Goal: Task Accomplishment & Management: Use online tool/utility

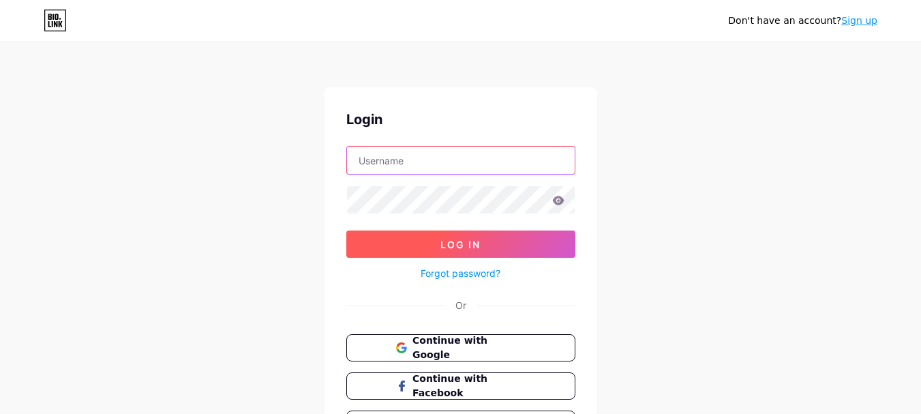
type input "chiropracticaccident@gmail.com"
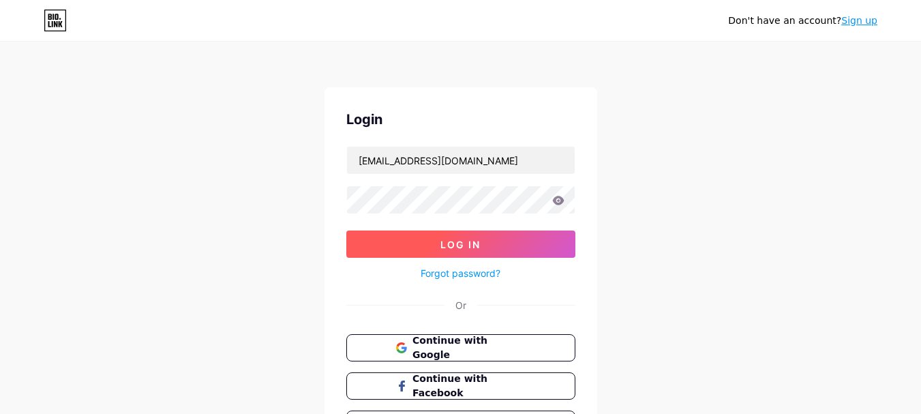
click at [491, 247] on button "Log In" at bounding box center [460, 243] width 229 height 27
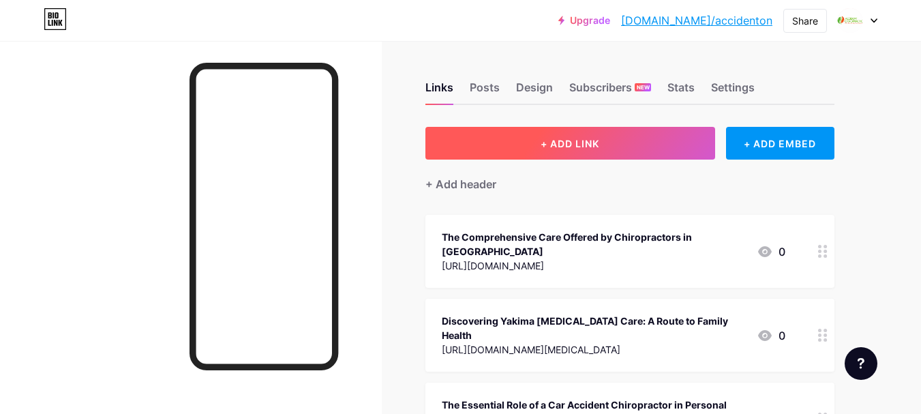
click at [561, 151] on button "+ ADD LINK" at bounding box center [571, 143] width 290 height 33
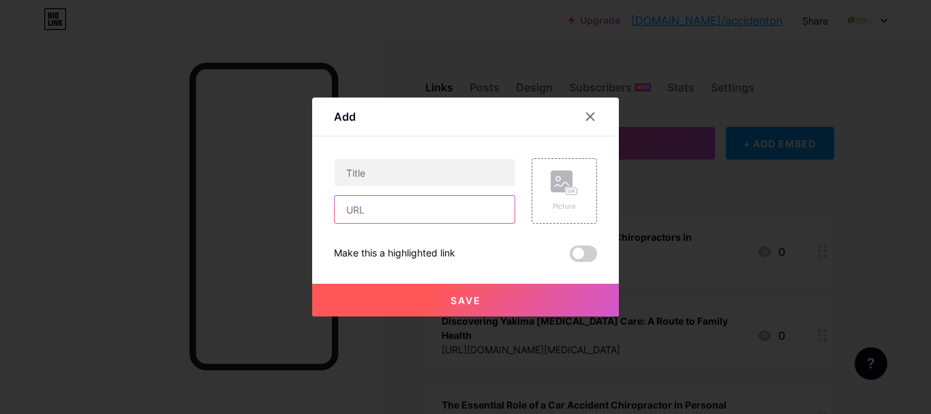
click at [430, 207] on input "text" at bounding box center [425, 209] width 180 height 27
paste input "https://www.accidentchiros.com/blog/your-comprehensive-guide-to-accident-chirop…"
type input "https://www.accidentchiros.com/blog/your-comprehensive-guide-to-accident-chirop…"
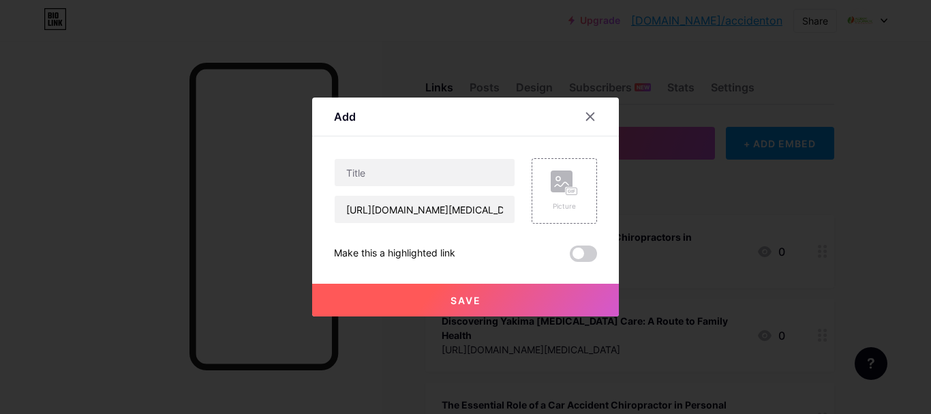
click at [585, 121] on icon at bounding box center [590, 116] width 11 height 11
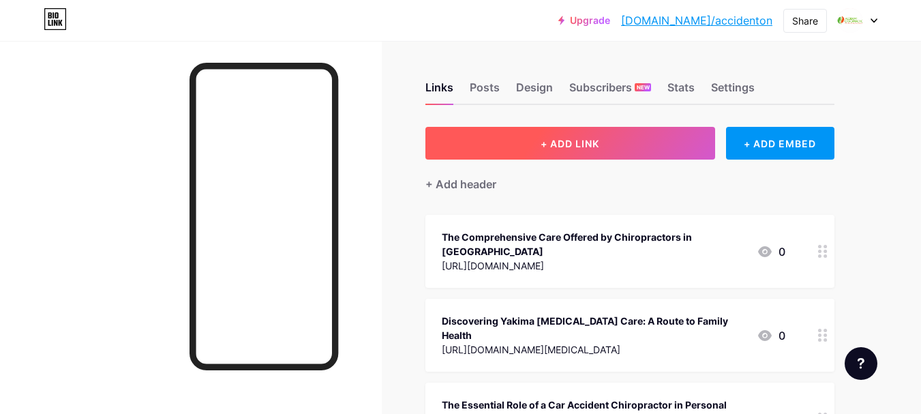
click at [559, 149] on span "+ ADD LINK" at bounding box center [570, 144] width 59 height 12
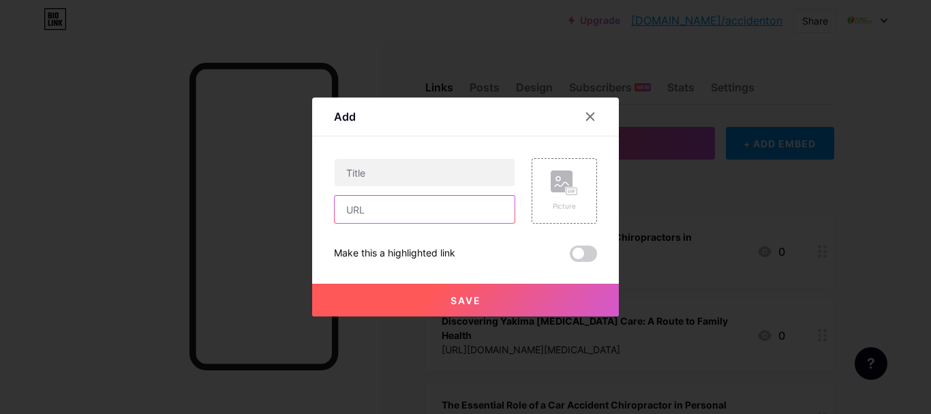
click at [423, 206] on input "text" at bounding box center [425, 209] width 180 height 27
paste input "https://accidentchiropractoryakima.com/chiropractor/is-a-family-chiropractic-ce…"
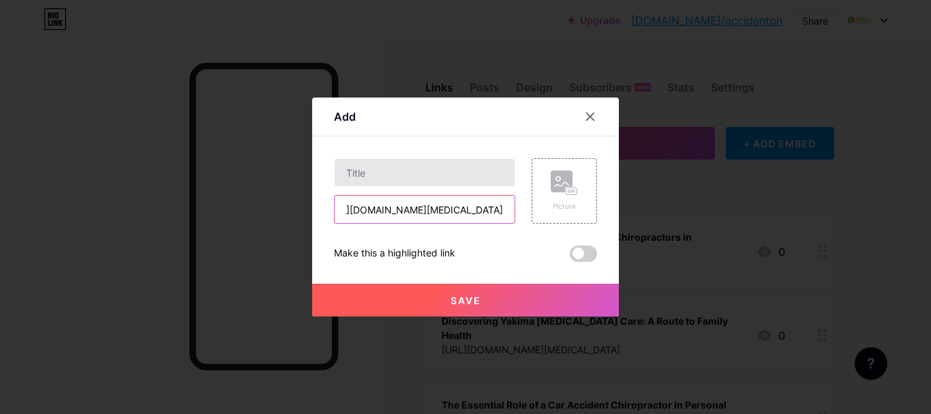
type input "https://accidentchiropractoryakima.com/chiropractor/is-a-family-chiropractic-ce…"
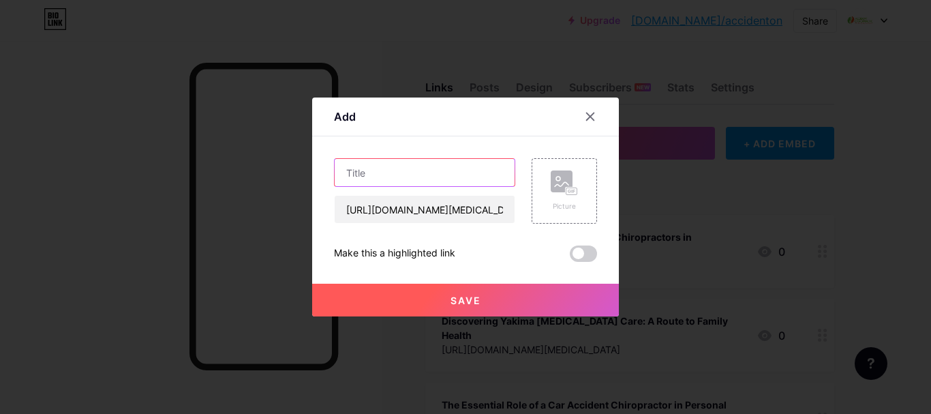
click at [385, 172] on input "text" at bounding box center [425, 172] width 180 height 27
paste input "Is a Family Chiropractic center Right for My Kids?"
type input "Is a Family Chiropractic center Right for My Kids?"
click at [575, 250] on span at bounding box center [583, 253] width 27 height 16
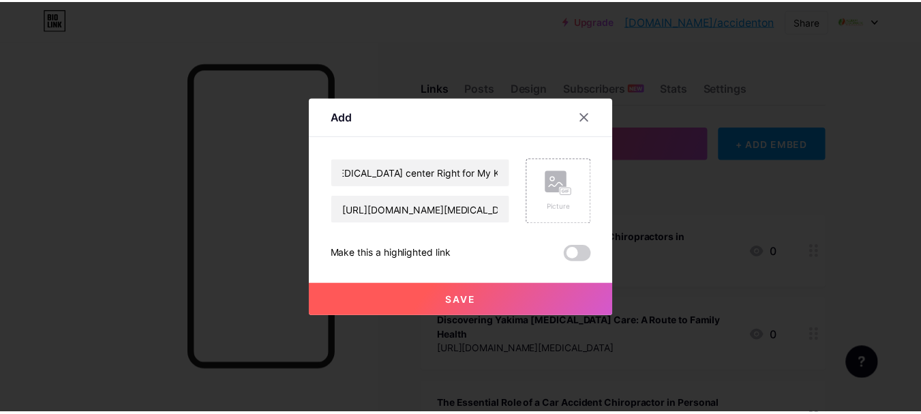
scroll to position [0, 0]
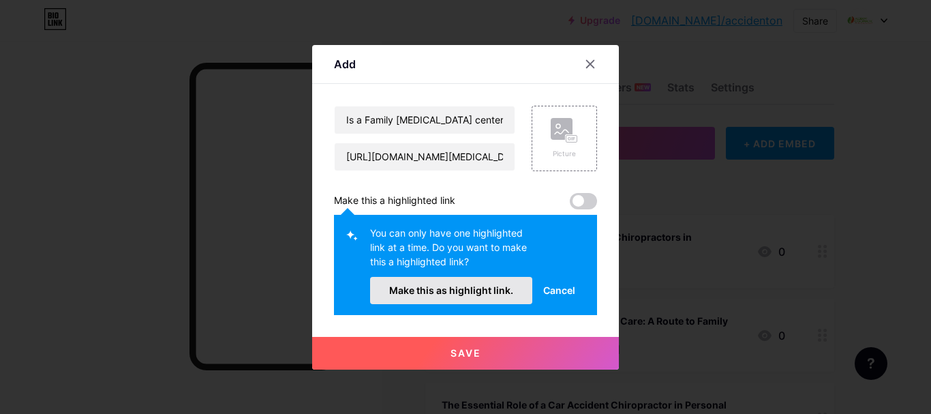
click at [466, 290] on span "Make this as highlight link." at bounding box center [451, 290] width 124 height 12
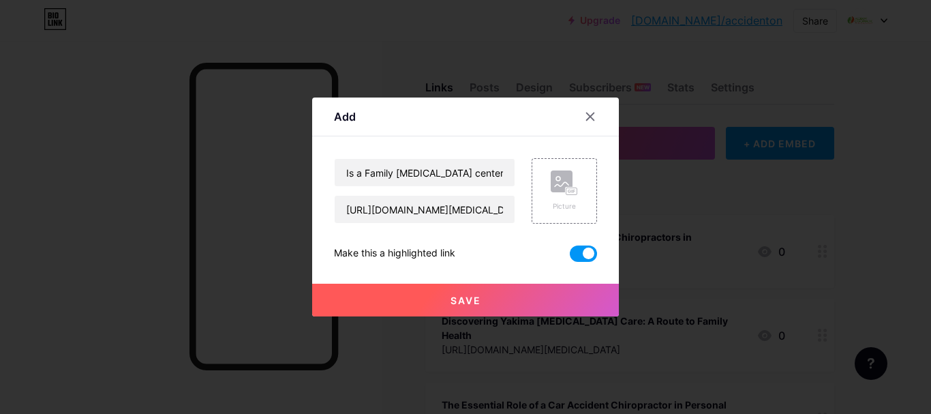
click at [464, 304] on span "Save" at bounding box center [466, 301] width 31 height 12
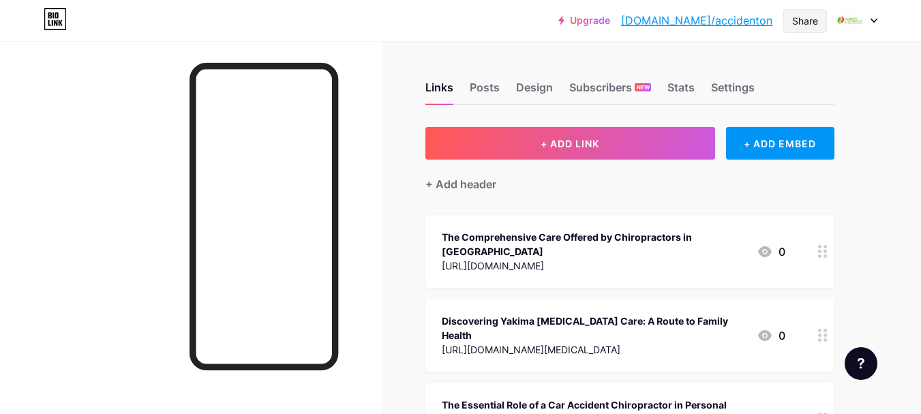
click at [803, 23] on div "Share" at bounding box center [805, 21] width 26 height 14
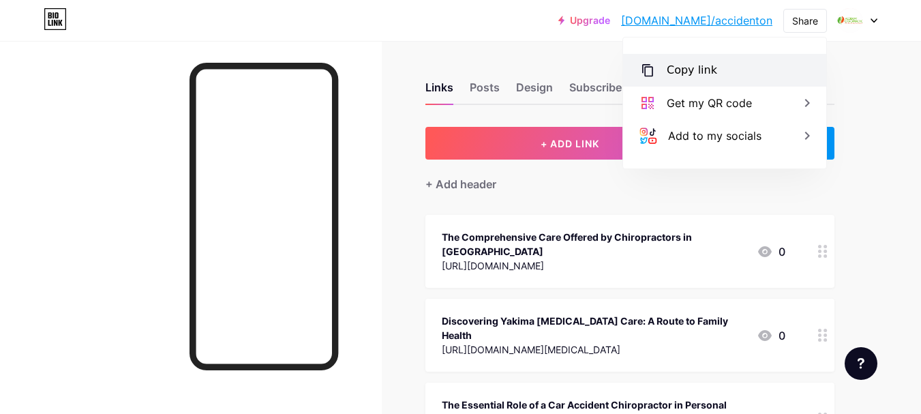
click at [698, 72] on div "Copy link" at bounding box center [692, 70] width 50 height 16
